Goal: Information Seeking & Learning: Check status

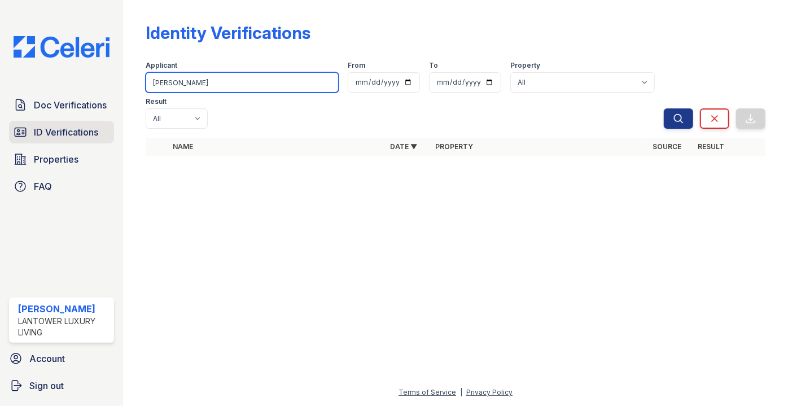
drag, startPoint x: 204, startPoint y: 82, endPoint x: 60, endPoint y: 124, distance: 150.6
click at [78, 126] on div "Doc Verifications ID Verifications Properties FAQ Paola Materan Orozco Lantower…" at bounding box center [394, 203] width 788 height 406
type input "[PERSON_NAME]"
click at [664, 108] on button "Search" at bounding box center [678, 118] width 29 height 20
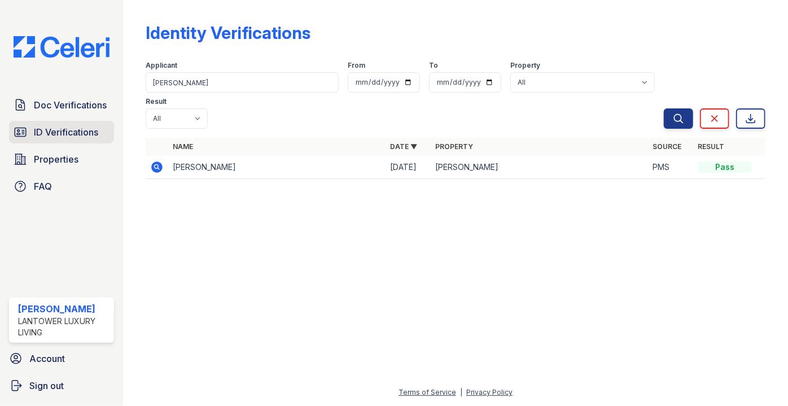
click at [66, 131] on span "ID Verifications" at bounding box center [66, 132] width 64 height 14
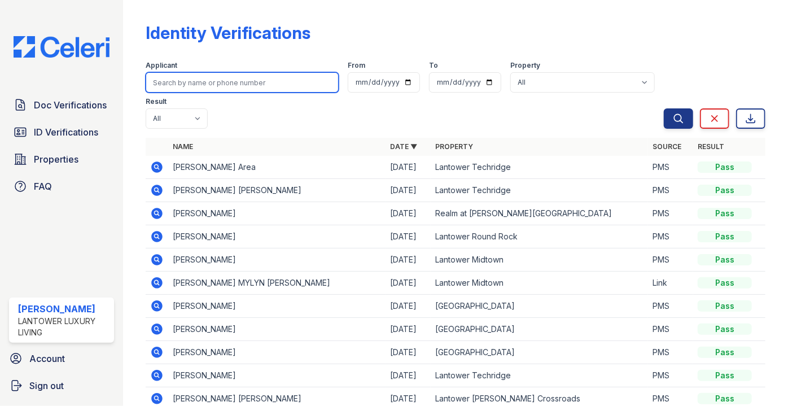
click at [172, 88] on input "search" at bounding box center [242, 82] width 193 height 20
type input "marilen"
click at [664, 108] on button "Search" at bounding box center [678, 118] width 29 height 20
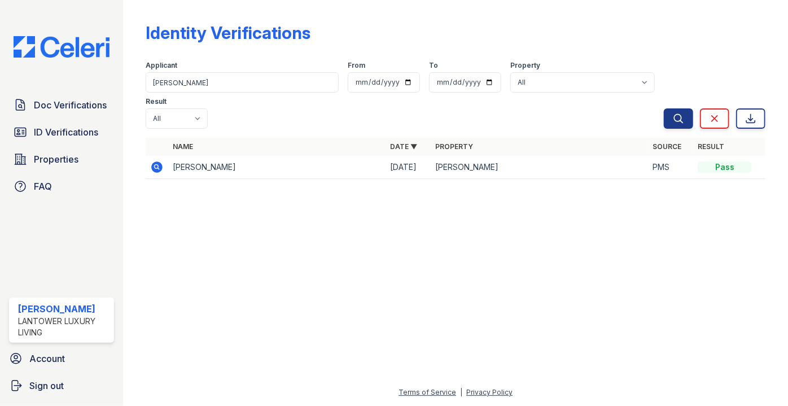
click at [158, 161] on icon at bounding box center [157, 166] width 11 height 11
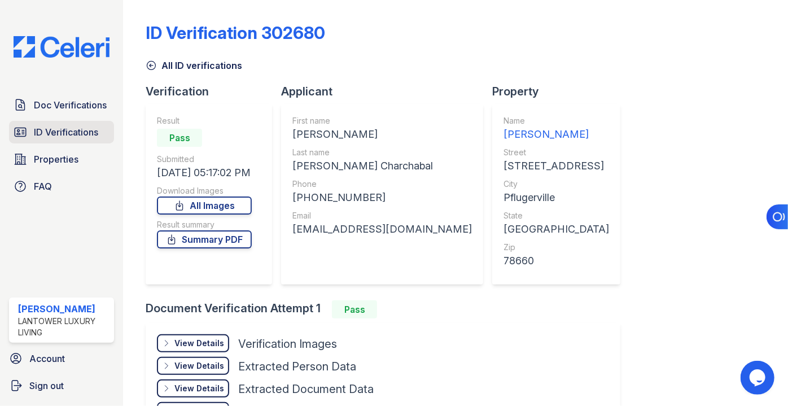
drag, startPoint x: 65, startPoint y: 142, endPoint x: 71, endPoint y: 135, distance: 8.5
click at [65, 141] on link "ID Verifications" at bounding box center [61, 132] width 105 height 23
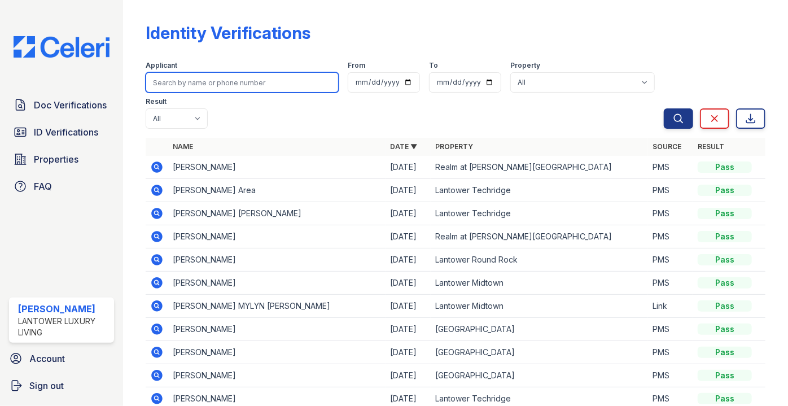
click at [183, 84] on input "search" at bounding box center [242, 82] width 193 height 20
type input "marilen"
click at [664, 108] on button "Search" at bounding box center [678, 118] width 29 height 20
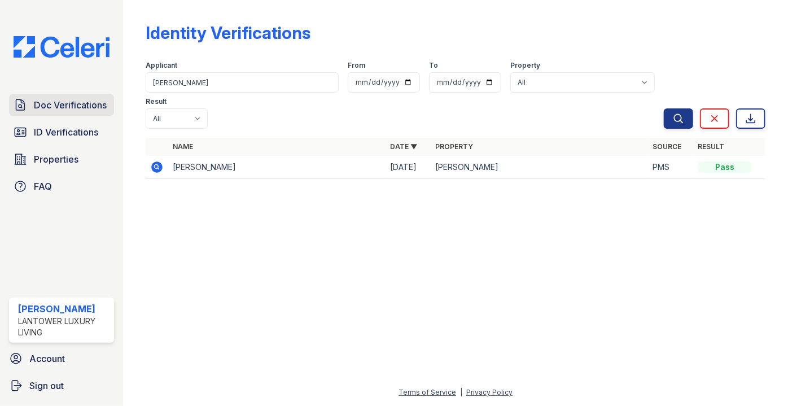
drag, startPoint x: 73, startPoint y: 106, endPoint x: 82, endPoint y: 105, distance: 8.5
click at [73, 105] on span "Doc Verifications" at bounding box center [70, 105] width 73 height 14
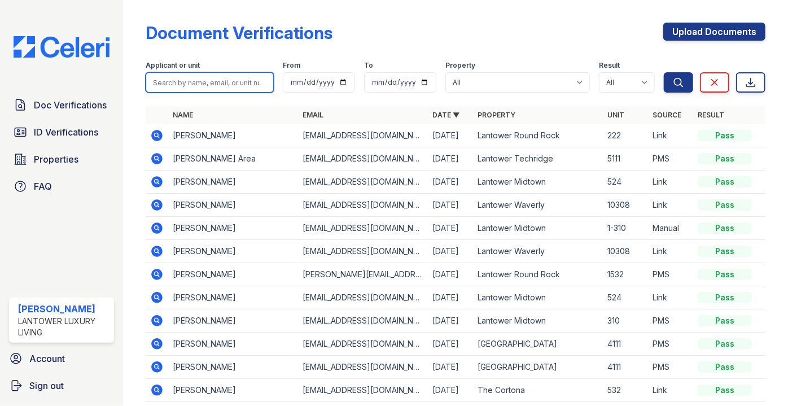
click at [186, 89] on input "search" at bounding box center [210, 82] width 128 height 20
type input "marilen"
click at [664, 72] on button "Search" at bounding box center [678, 82] width 29 height 20
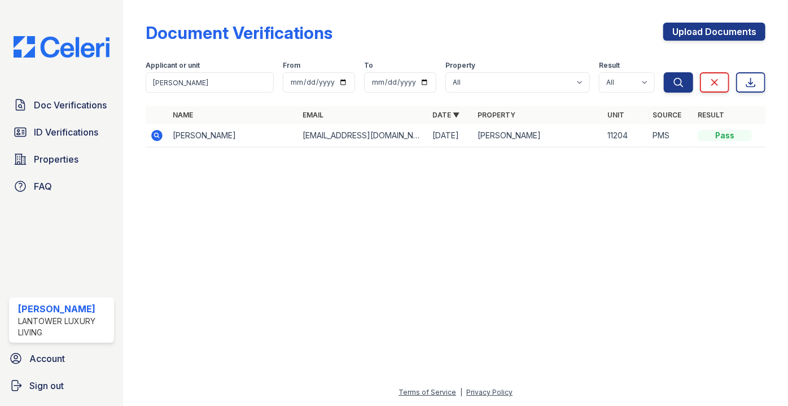
click at [156, 135] on icon at bounding box center [156, 134] width 3 height 3
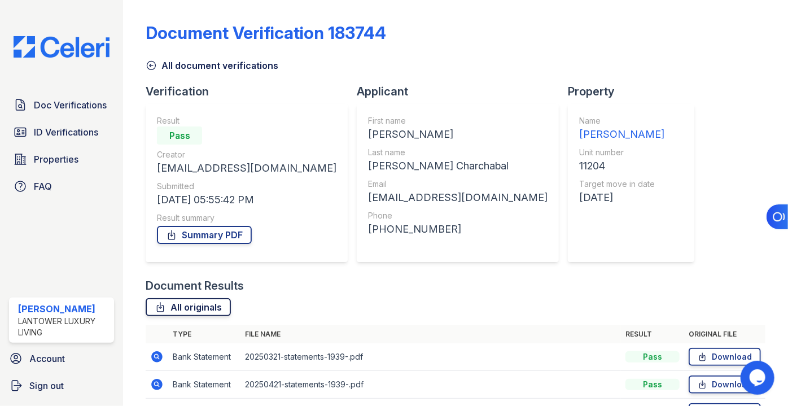
click at [208, 307] on link "All originals" at bounding box center [188, 307] width 85 height 18
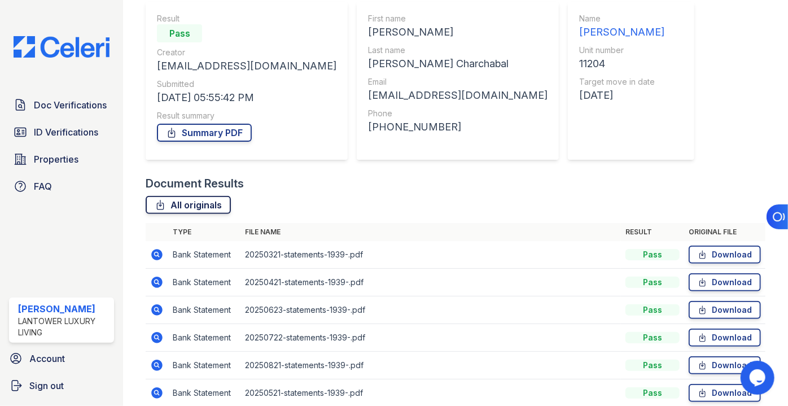
click at [194, 202] on link "All originals" at bounding box center [188, 205] width 85 height 18
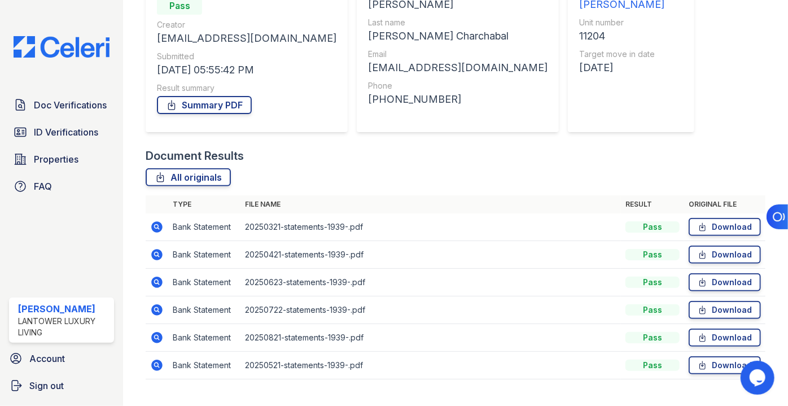
scroll to position [152, 0]
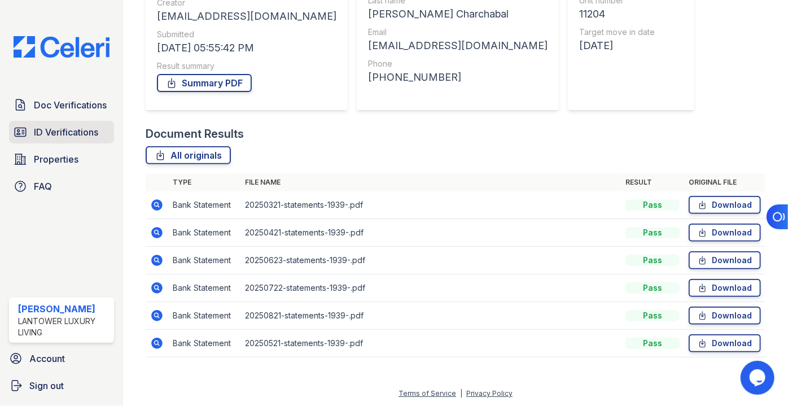
click at [62, 141] on link "ID Verifications" at bounding box center [61, 132] width 105 height 23
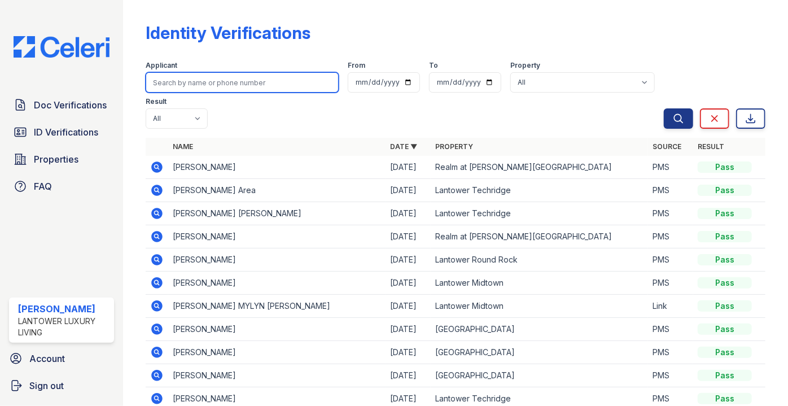
click at [200, 76] on input "search" at bounding box center [242, 82] width 193 height 20
type input "caridad"
click at [664, 108] on button "Search" at bounding box center [678, 118] width 29 height 20
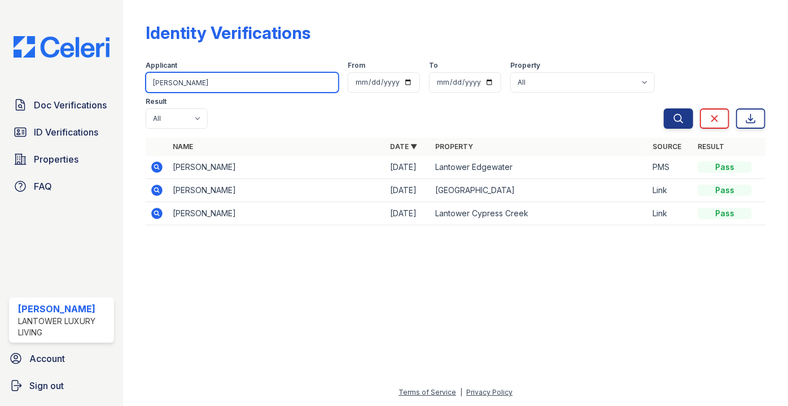
drag, startPoint x: 202, startPoint y: 82, endPoint x: 139, endPoint y: 78, distance: 62.2
click at [138, 81] on div "Identity Verifications Filter Applicant caridad From To Property All Lantower A…" at bounding box center [455, 203] width 665 height 406
type input "corre"
click at [664, 108] on button "Search" at bounding box center [678, 118] width 29 height 20
drag, startPoint x: 169, startPoint y: 79, endPoint x: 112, endPoint y: 81, distance: 56.5
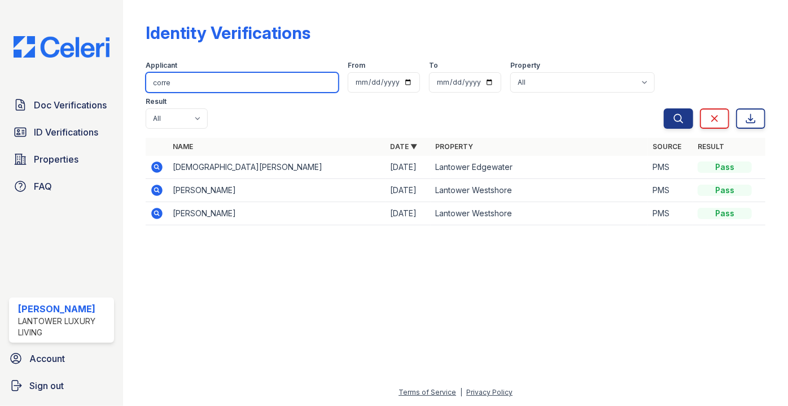
click at [113, 82] on div "Doc Verifications ID Verifications Properties FAQ Paola Materan Orozco Lantower…" at bounding box center [394, 203] width 788 height 406
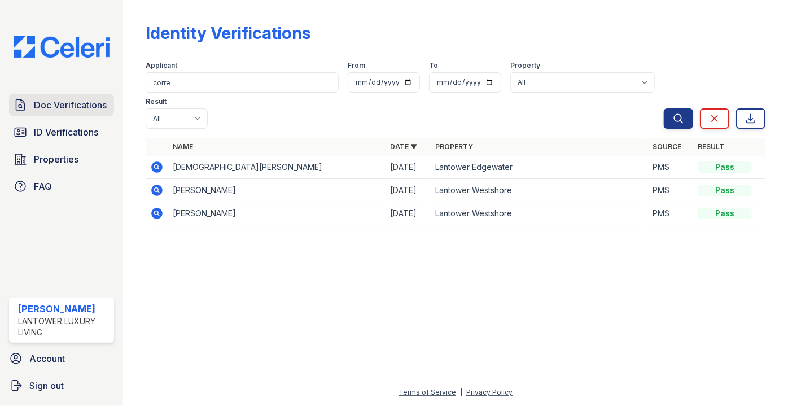
click at [76, 108] on span "Doc Verifications" at bounding box center [70, 105] width 73 height 14
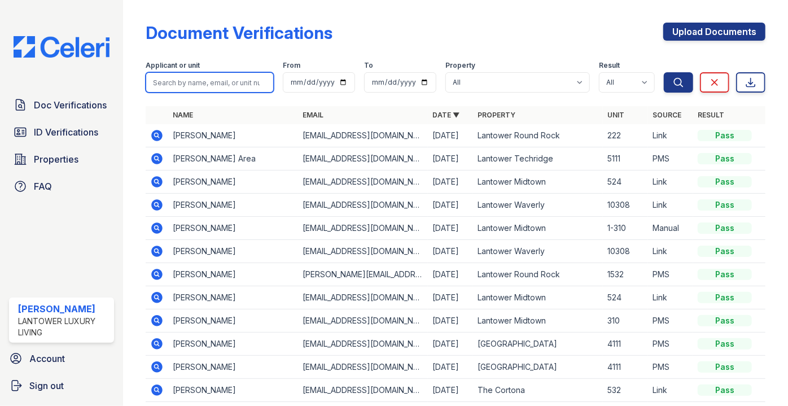
click at [171, 80] on input "search" at bounding box center [210, 82] width 128 height 20
type input "haitema"
click at [664, 72] on button "Search" at bounding box center [678, 82] width 29 height 20
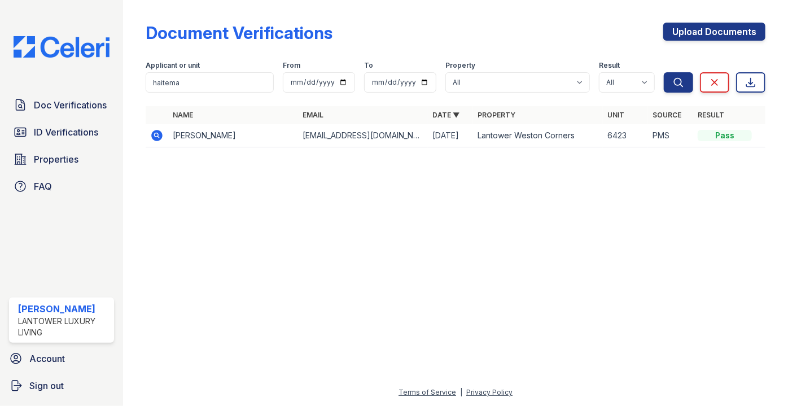
click at [156, 137] on icon at bounding box center [157, 136] width 14 height 14
